Goal: Find specific page/section: Find specific page/section

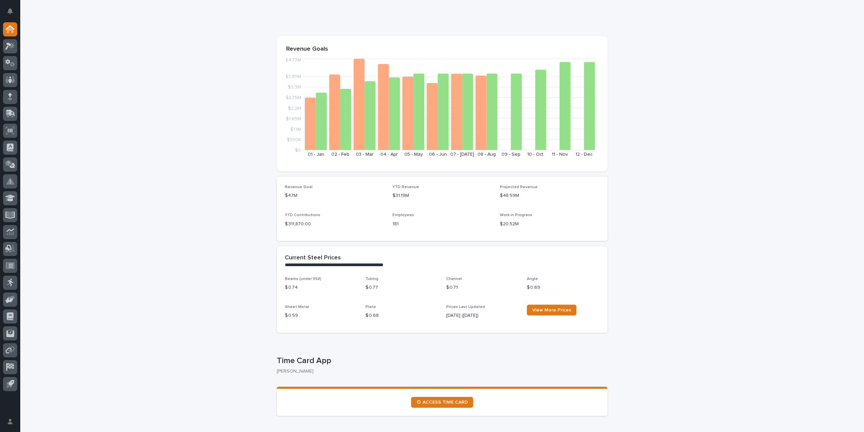
scroll to position [68, 0]
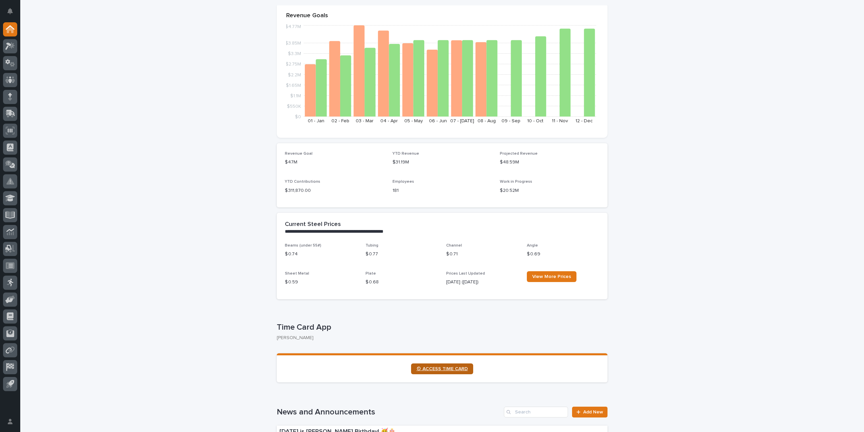
click at [456, 369] on span "⏲ ACCESS TIME CARD" at bounding box center [442, 368] width 51 height 5
click at [7, 79] on icon at bounding box center [10, 79] width 10 height 7
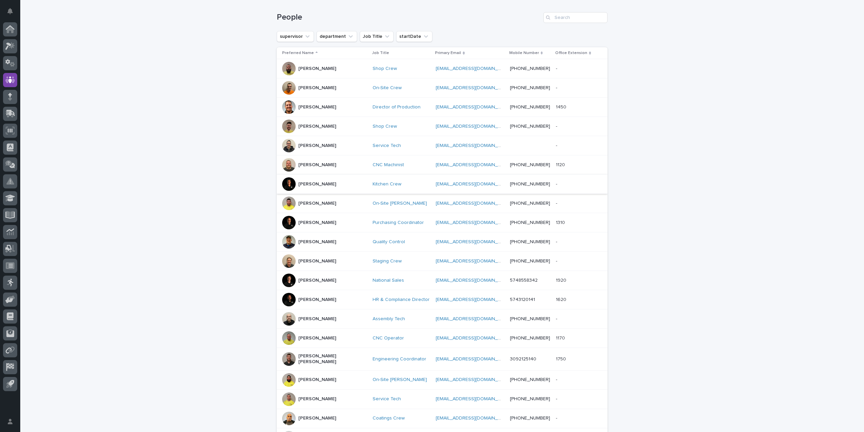
scroll to position [101, 0]
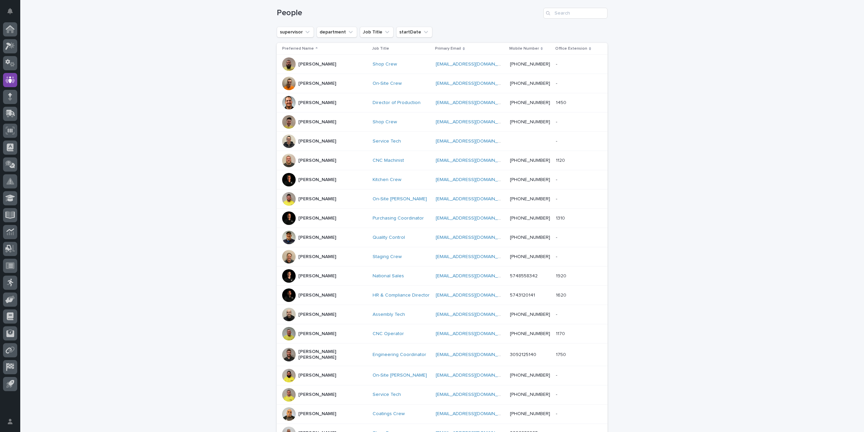
click at [285, 216] on div at bounding box center [289, 218] width 14 height 14
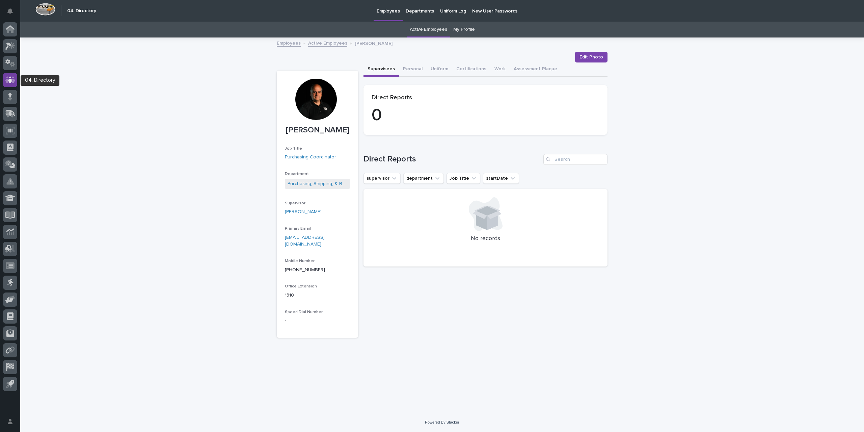
click at [7, 81] on icon at bounding box center [10, 79] width 10 height 7
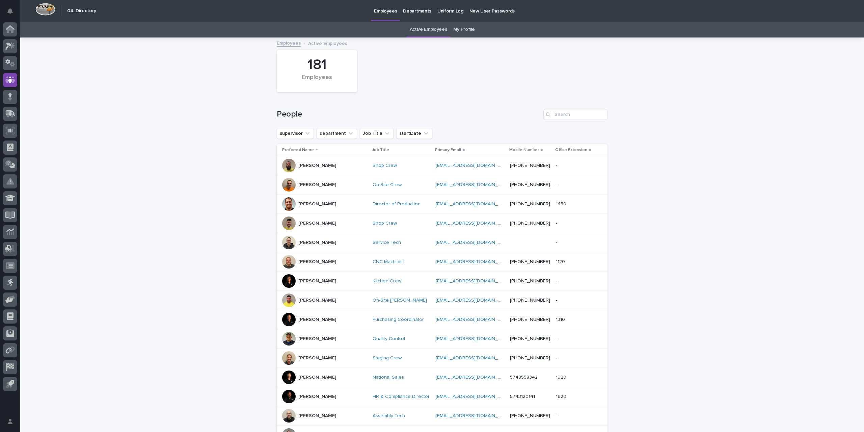
click at [288, 283] on div at bounding box center [289, 281] width 14 height 14
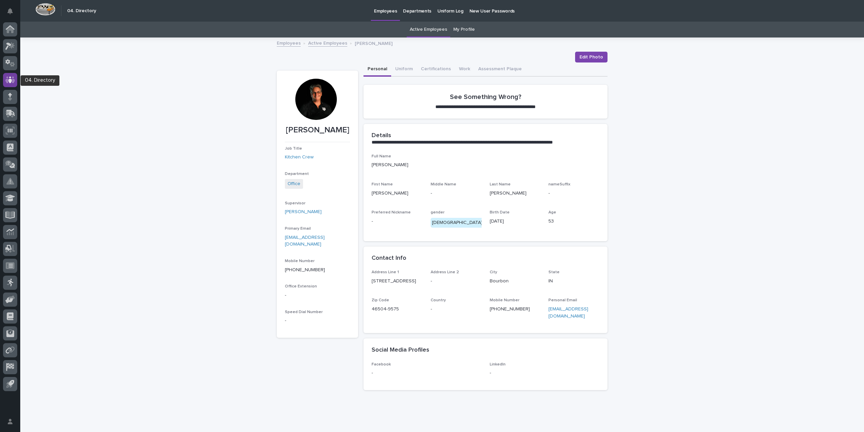
click at [7, 79] on icon at bounding box center [10, 79] width 10 height 7
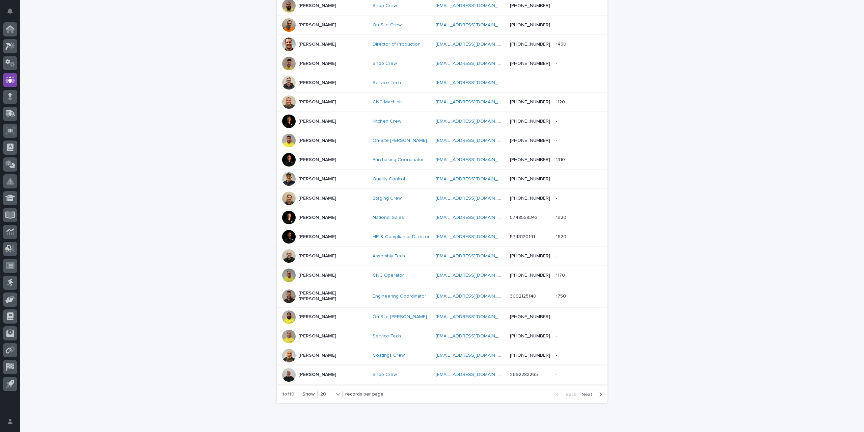
scroll to position [183, 0]
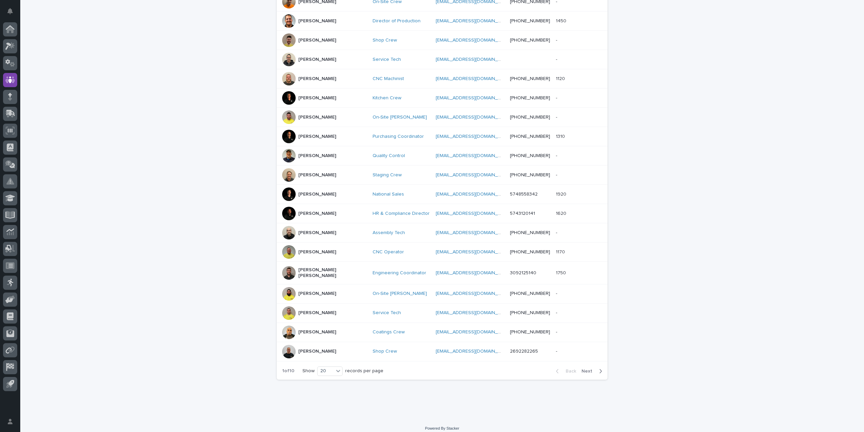
click at [586, 369] on span "Next" at bounding box center [589, 371] width 15 height 5
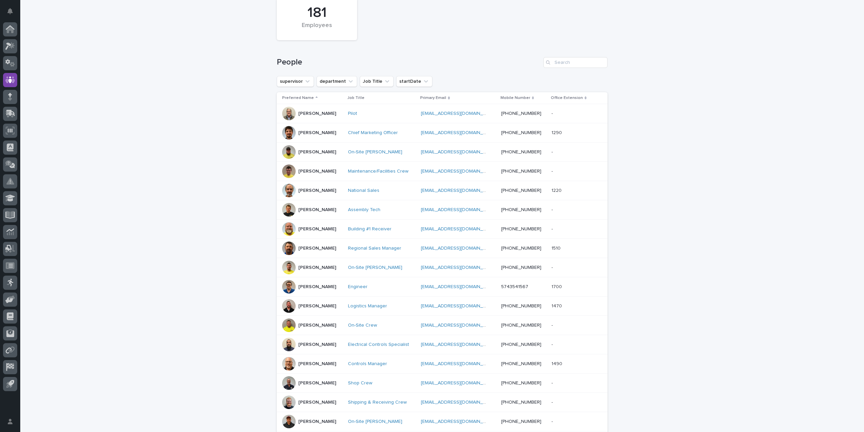
scroll to position [149, 0]
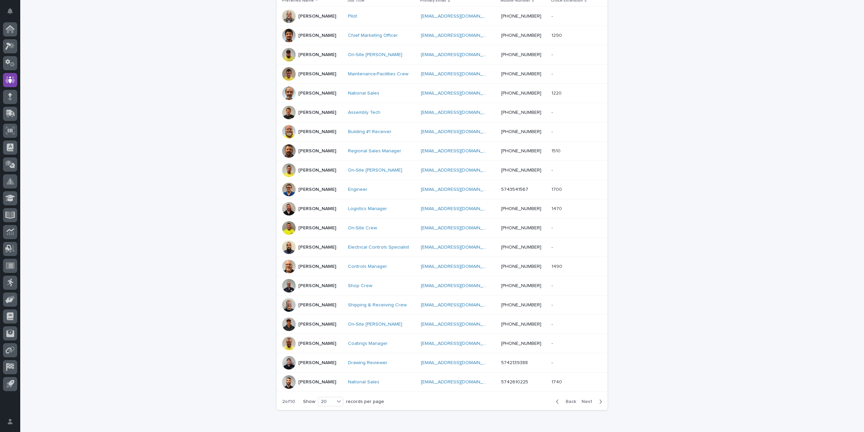
click at [582, 399] on span "Next" at bounding box center [589, 401] width 15 height 5
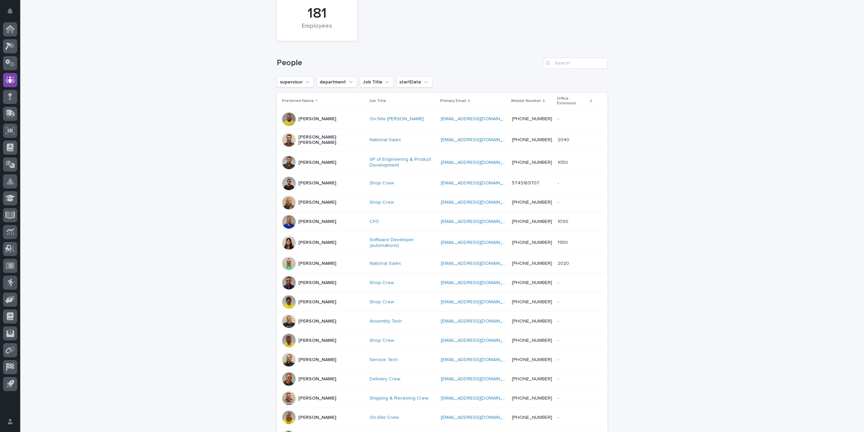
scroll to position [186, 0]
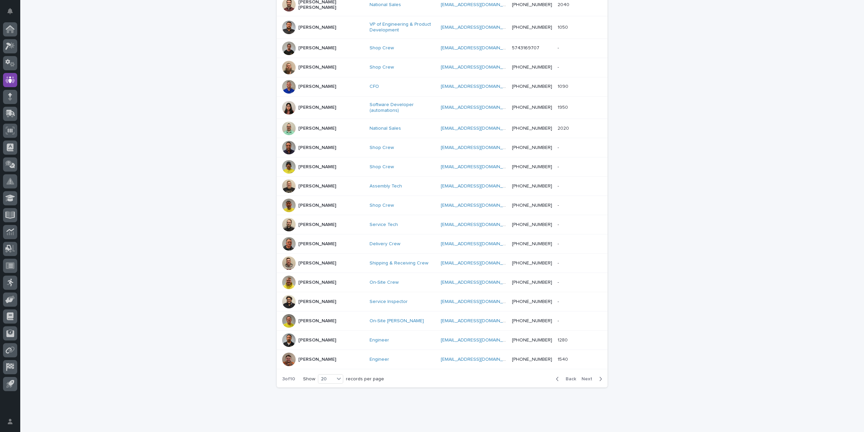
click at [586, 376] on span "Next" at bounding box center [589, 378] width 15 height 5
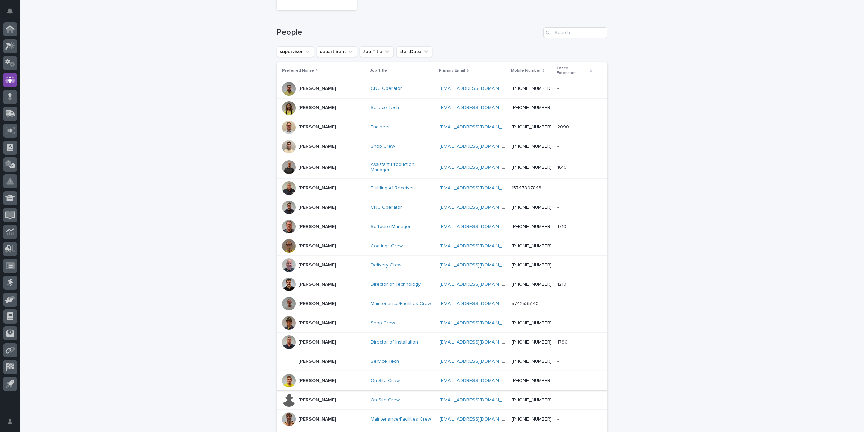
scroll to position [183, 0]
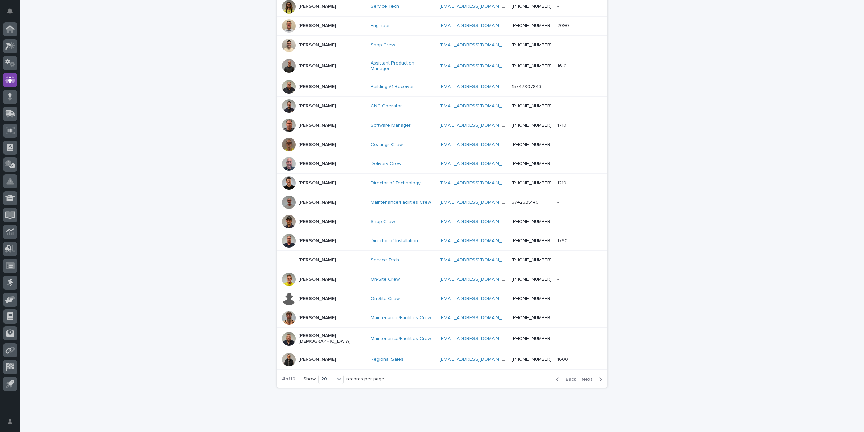
click at [582, 377] on span "Next" at bounding box center [589, 379] width 15 height 5
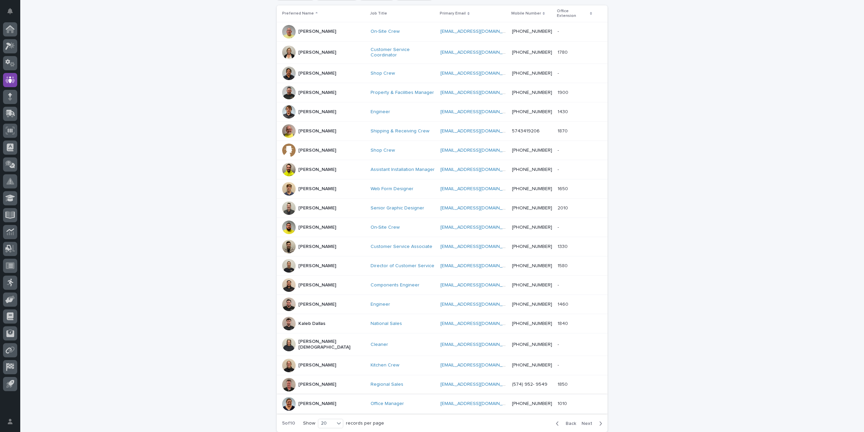
scroll to position [183, 0]
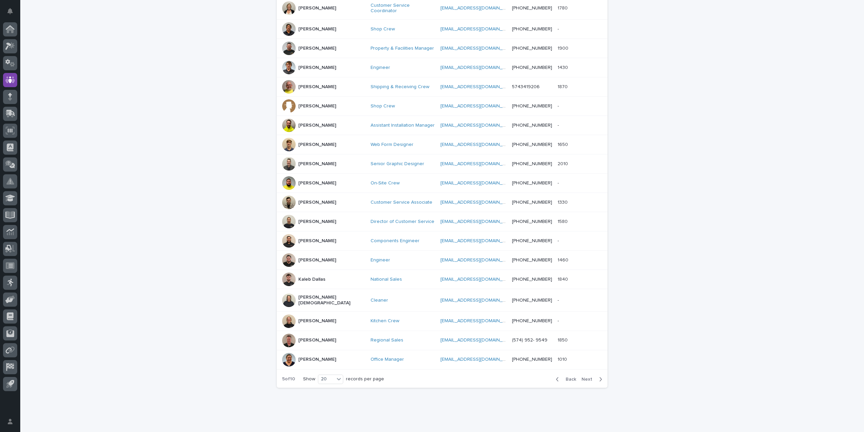
click at [584, 377] on span "Next" at bounding box center [589, 379] width 15 height 5
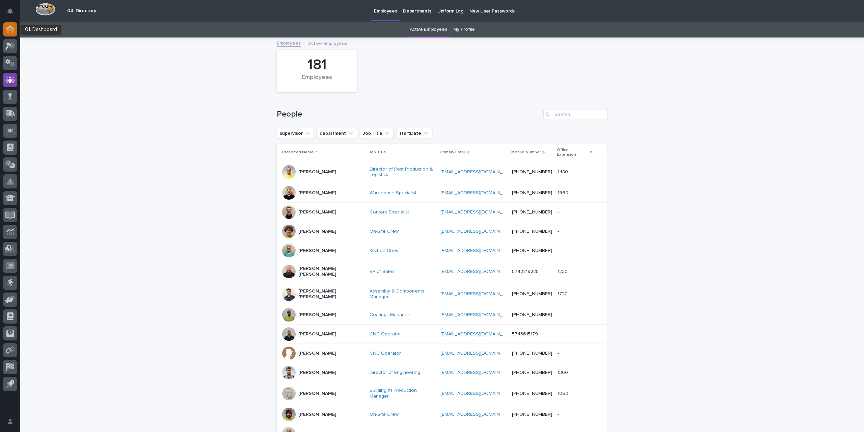
click at [5, 30] on div at bounding box center [10, 29] width 14 height 14
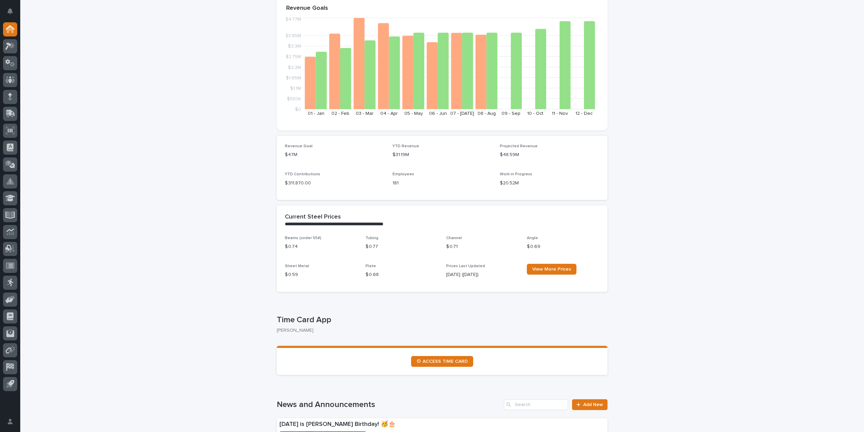
scroll to position [169, 0]
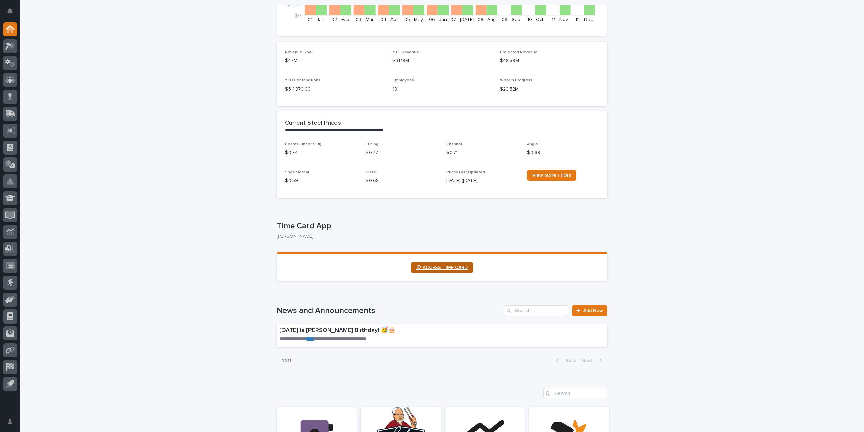
click at [459, 267] on span "⏲ ACCESS TIME CARD" at bounding box center [442, 267] width 51 height 5
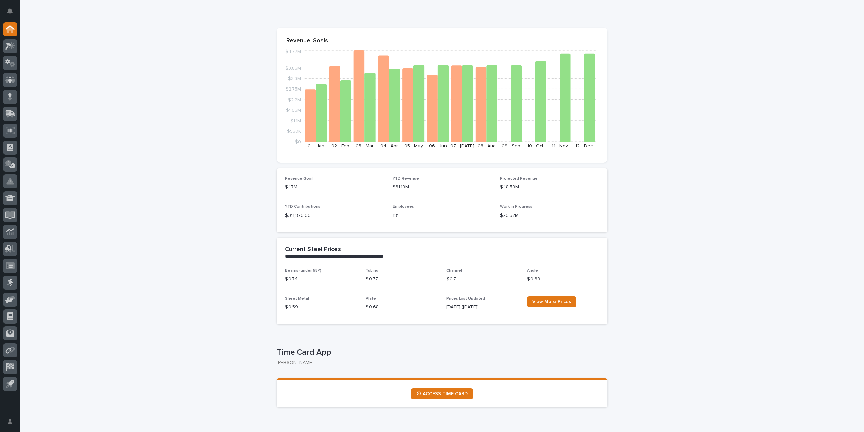
scroll to position [0, 0]
